Goal: Information Seeking & Learning: Find contact information

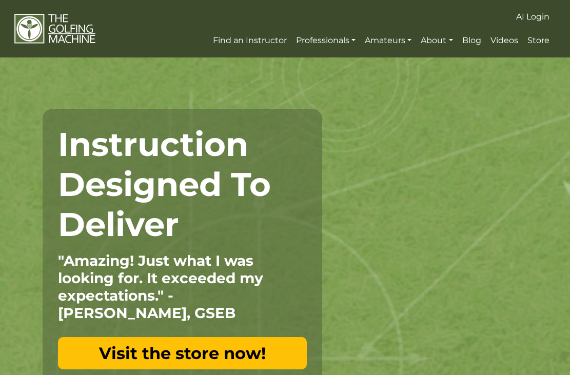
drag, startPoint x: 0, startPoint y: 0, endPoint x: 169, endPoint y: 50, distance: 176.2
click at [174, 50] on nav "AI Login Find an Instructor Professionals Golf Professionals Our Program Benefi…" at bounding box center [285, 28] width 570 height 57
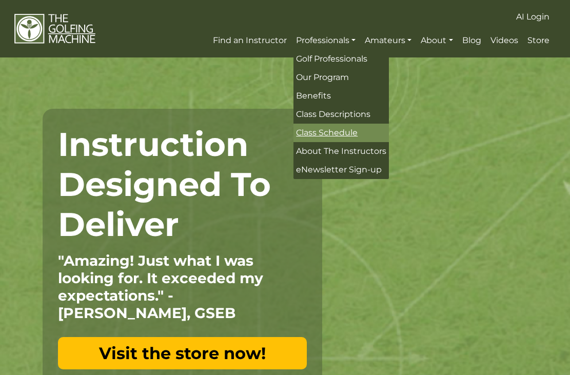
click at [330, 133] on span "Class Schedule" at bounding box center [327, 133] width 62 height 10
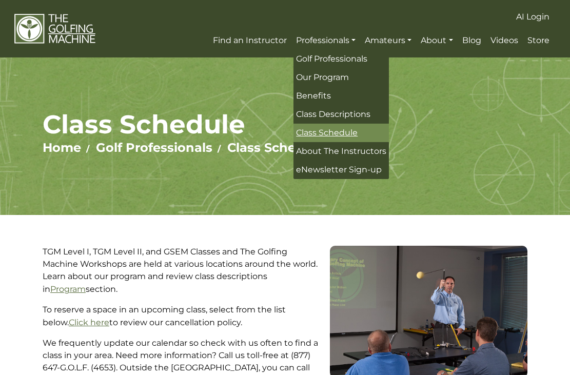
click at [331, 128] on span "Class Schedule" at bounding box center [327, 133] width 62 height 10
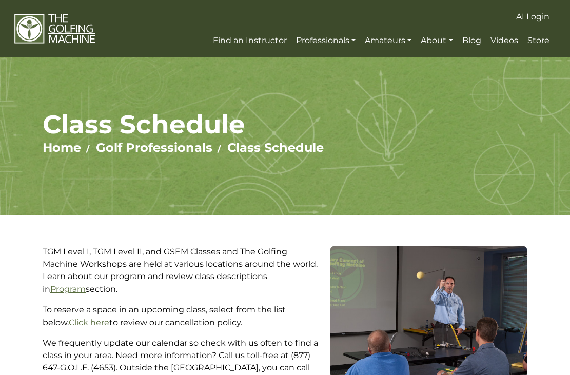
click at [267, 40] on span "Find an Instructor" at bounding box center [250, 40] width 74 height 10
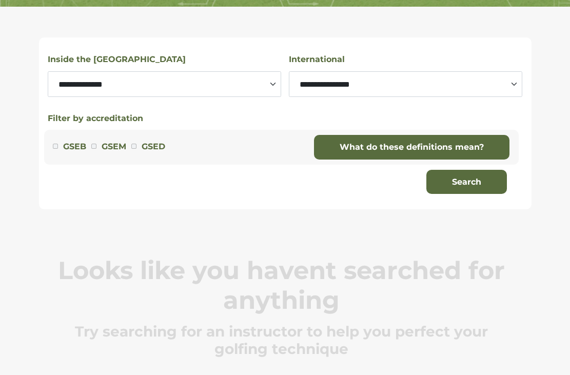
scroll to position [222, 0]
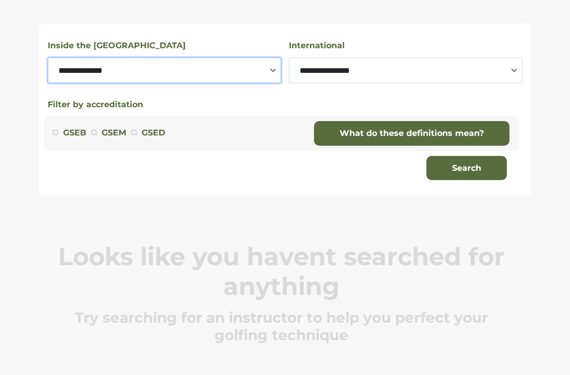
select select "********"
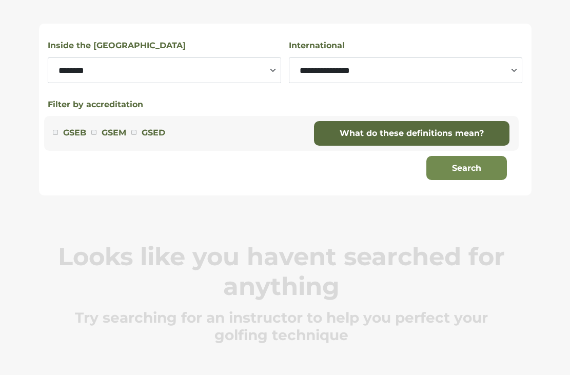
click at [462, 165] on button "Search" at bounding box center [467, 168] width 81 height 25
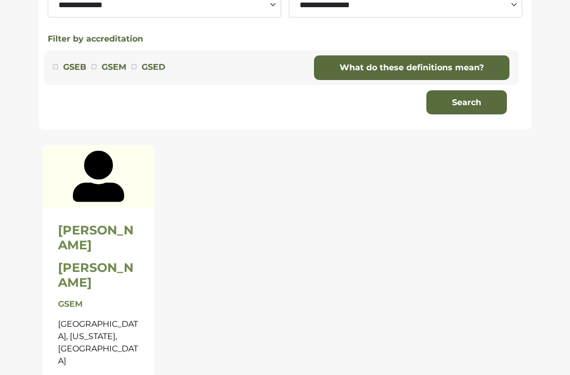
scroll to position [346, 0]
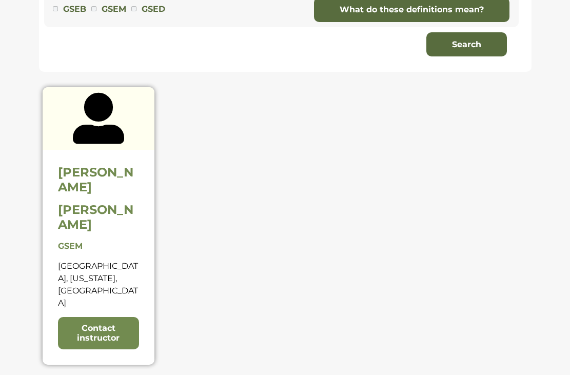
click at [114, 317] on link "Contact instructor" at bounding box center [98, 333] width 81 height 32
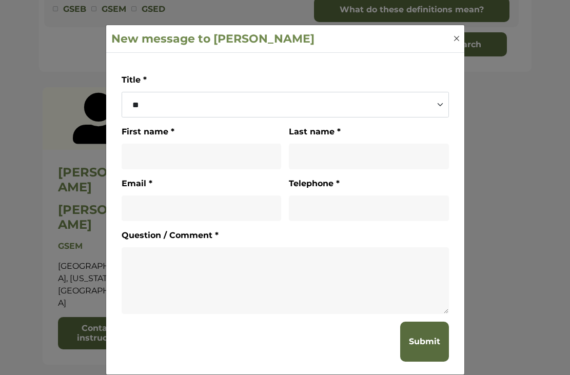
click at [456, 38] on button "Close" at bounding box center [457, 38] width 10 height 10
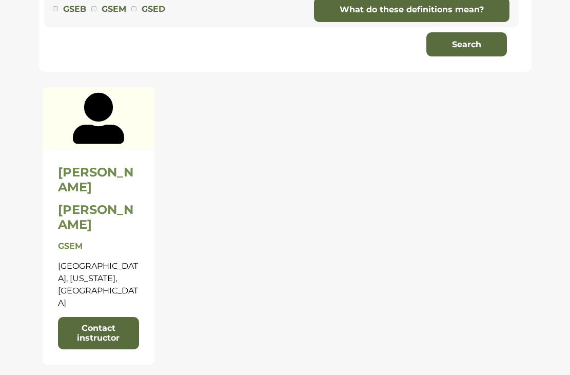
click at [545, 50] on div "**********" at bounding box center [285, 140] width 570 height 542
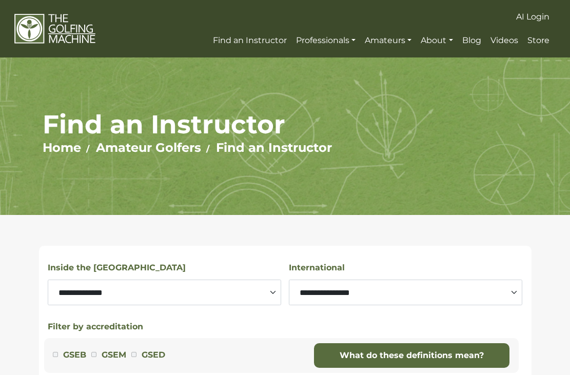
scroll to position [0, 0]
click at [241, 82] on section "Find an Instructor Home Amateur Golfers Find an Instructor" at bounding box center [285, 136] width 570 height 158
